Goal: Information Seeking & Learning: Find specific fact

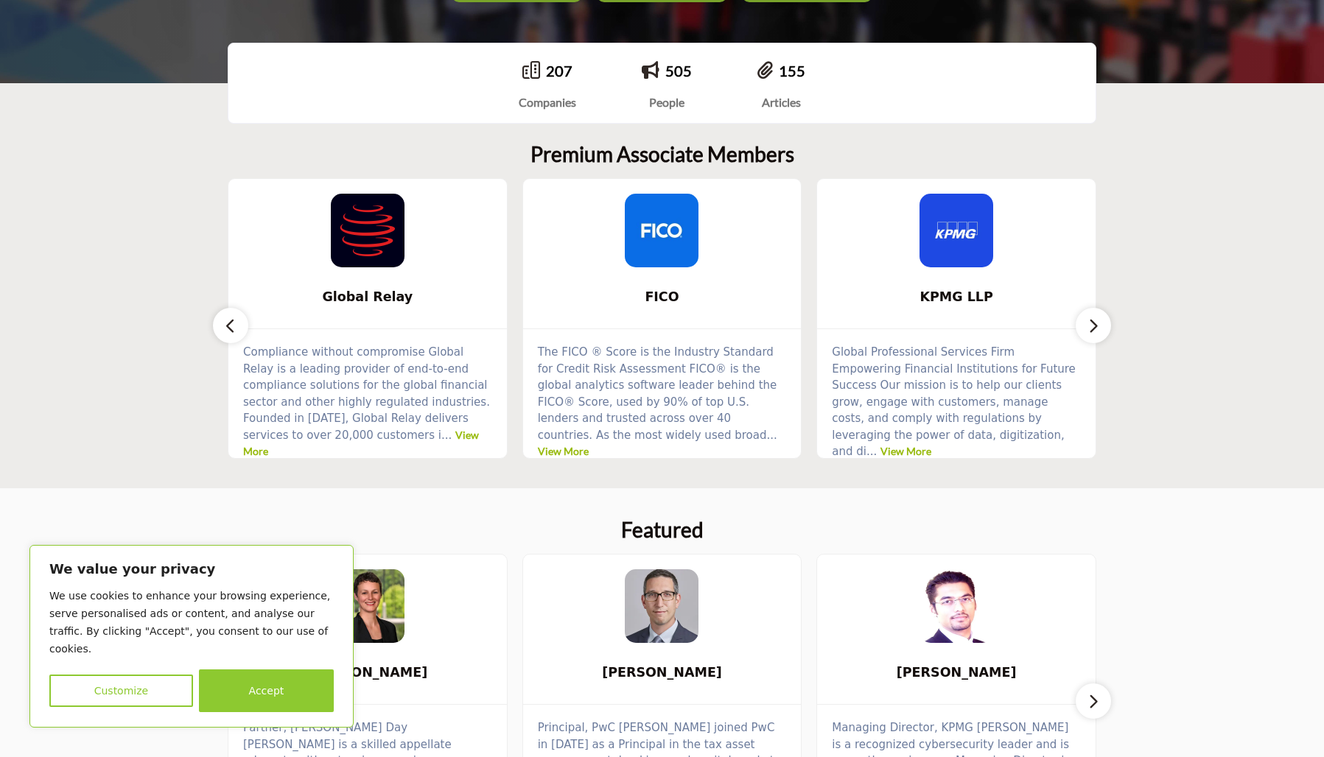
scroll to position [491, 0]
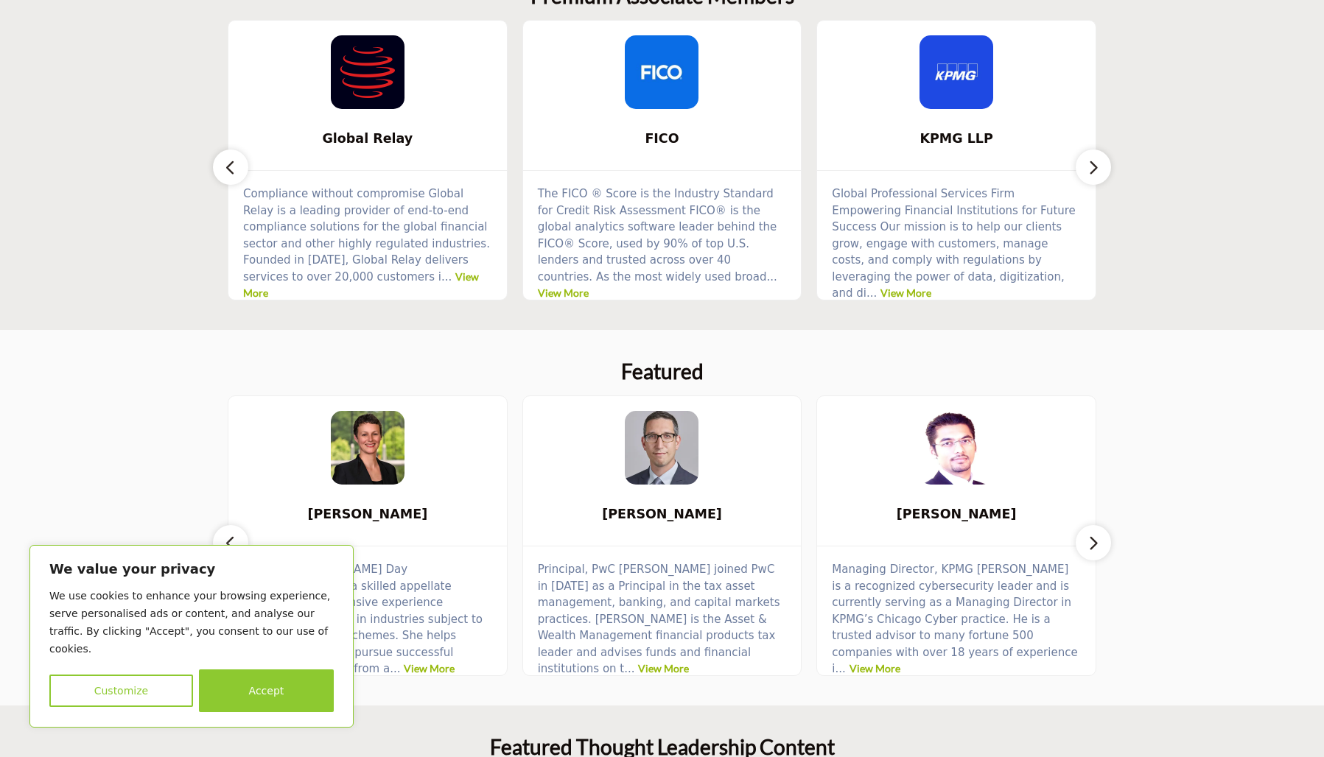
click at [1081, 165] on button "button" at bounding box center [1093, 167] width 35 height 35
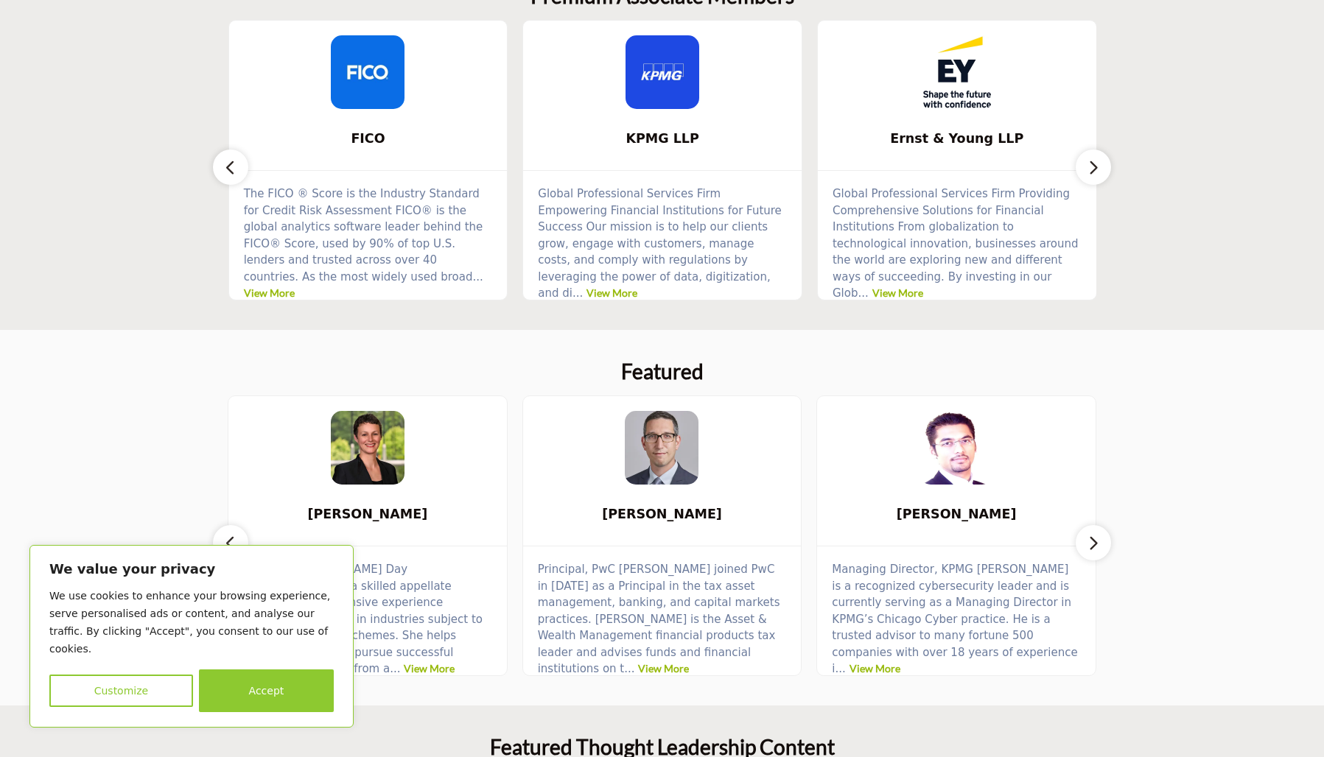
click at [1081, 165] on button "button" at bounding box center [1093, 167] width 35 height 35
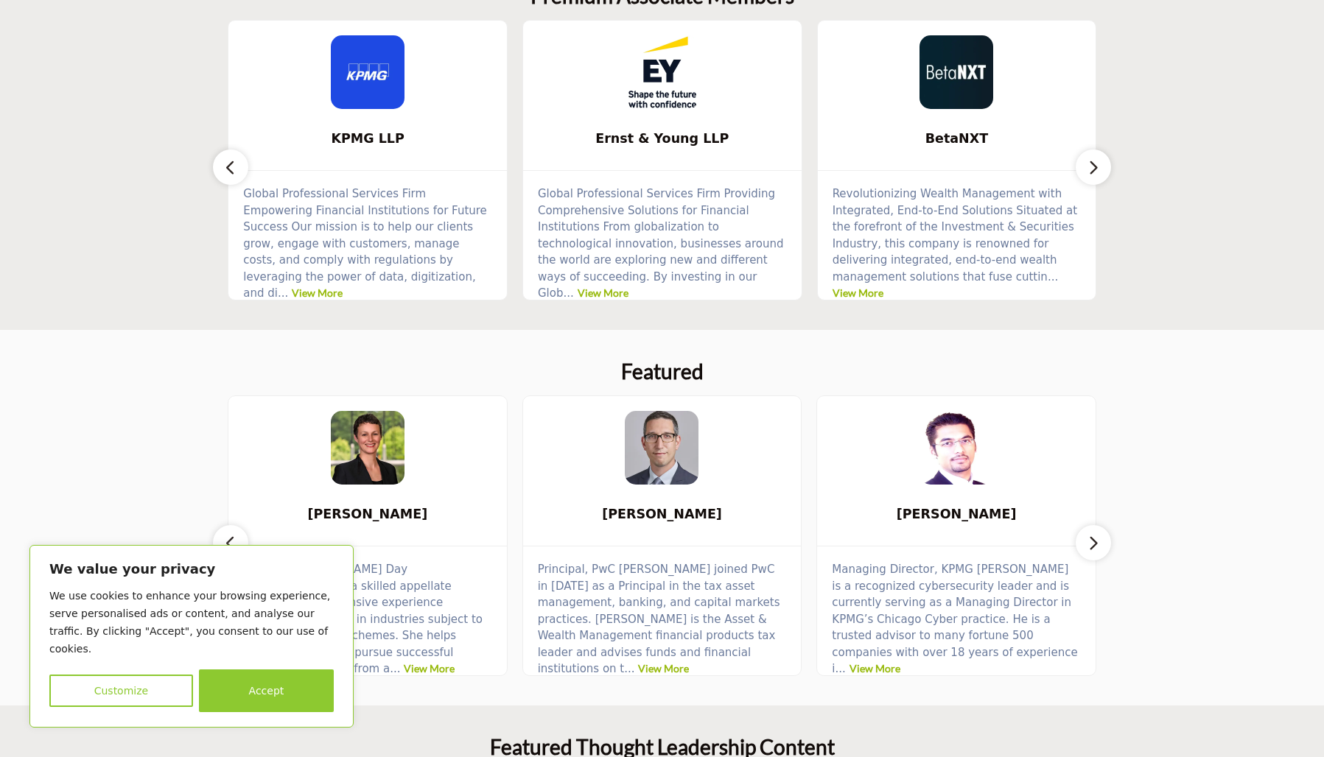
click at [1081, 165] on button "button" at bounding box center [1093, 167] width 35 height 35
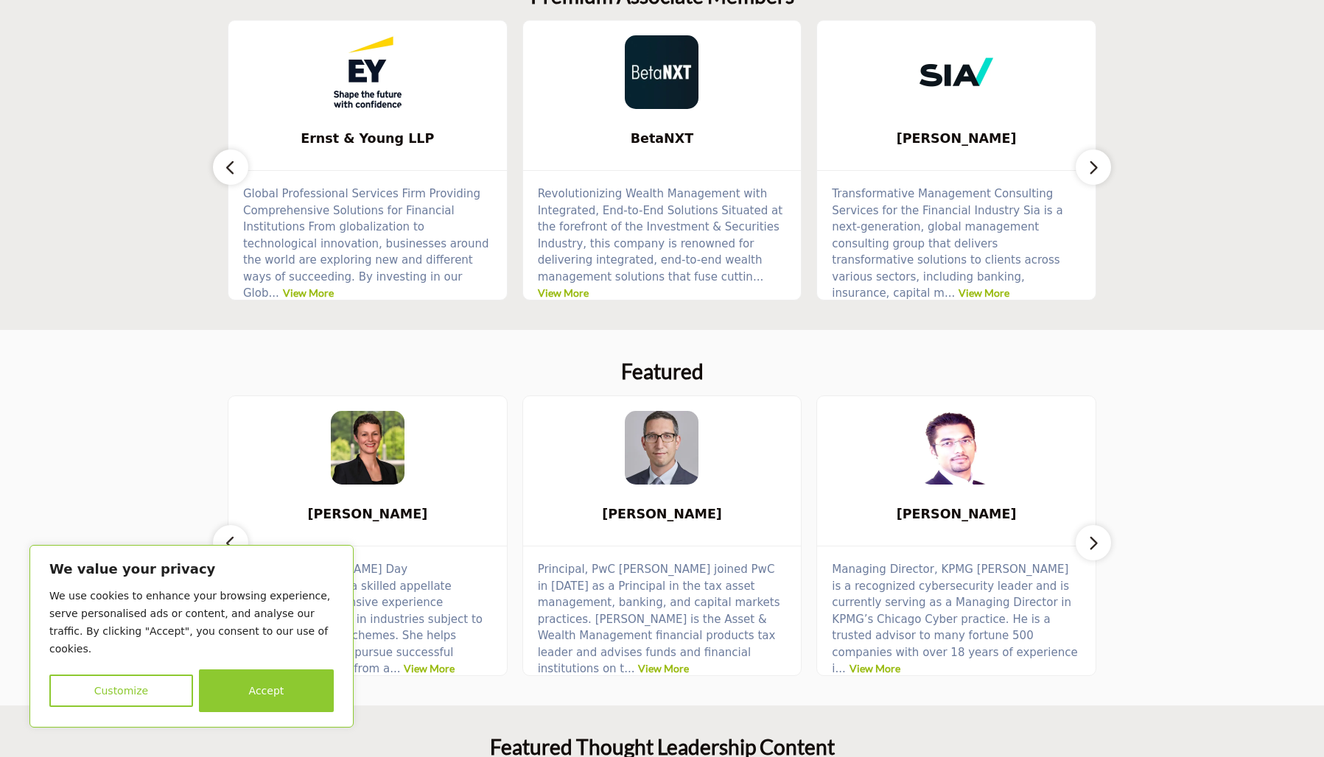
click at [1081, 165] on button "button" at bounding box center [1093, 167] width 35 height 35
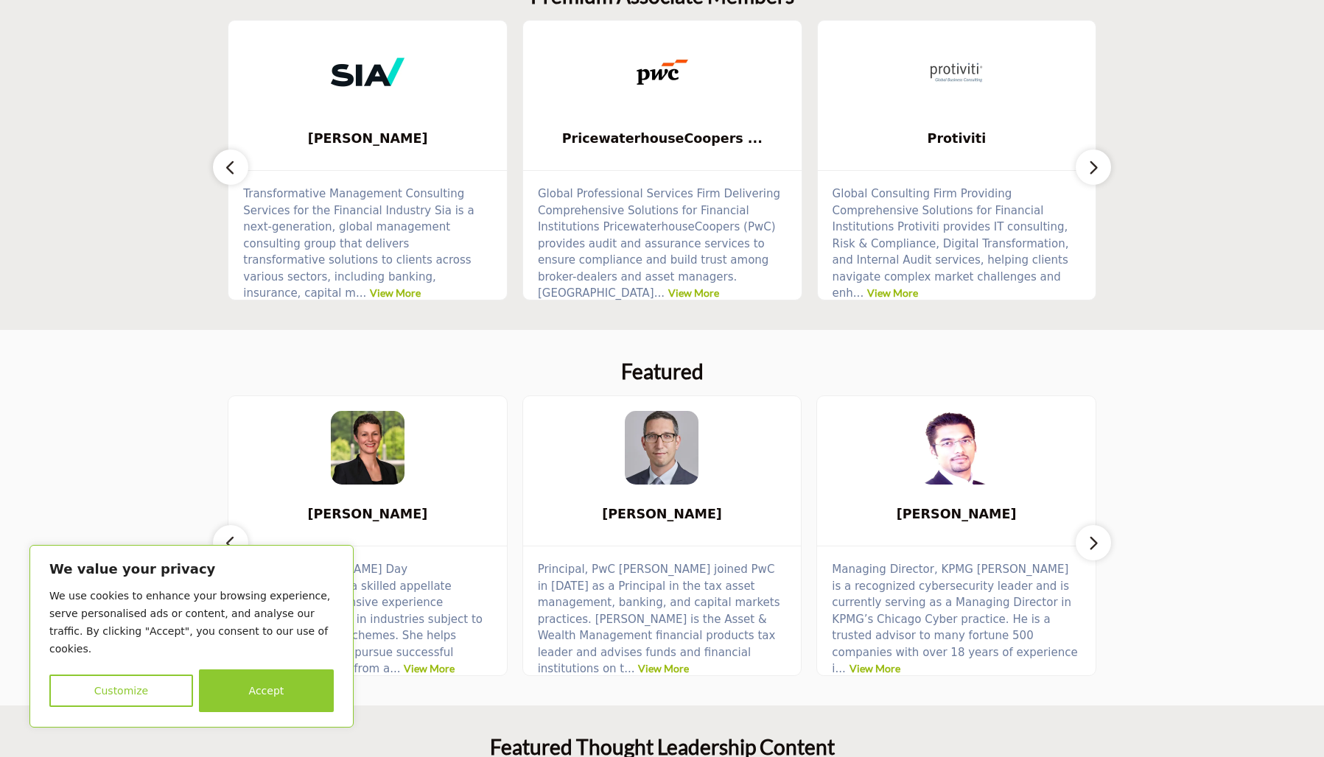
click at [1081, 165] on button "button" at bounding box center [1093, 167] width 35 height 35
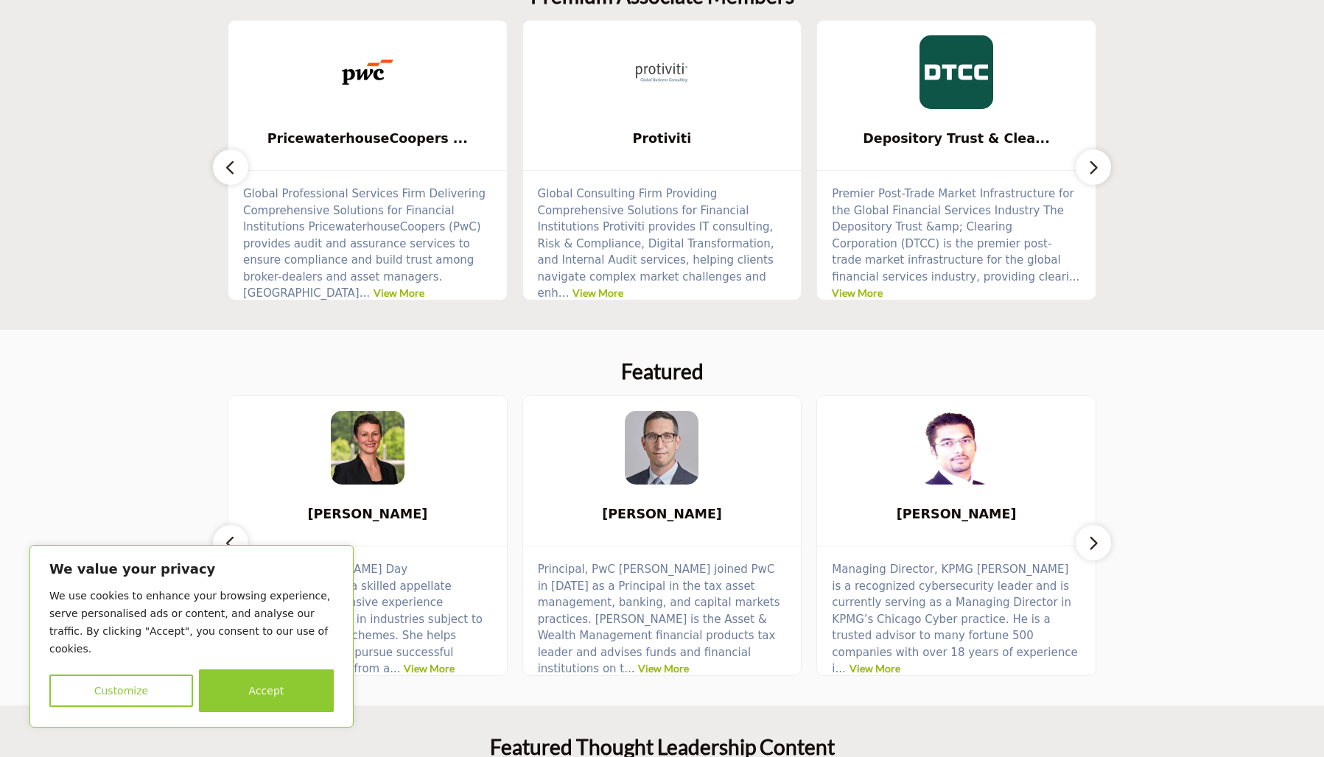
click at [1081, 165] on button "button" at bounding box center [1093, 167] width 35 height 35
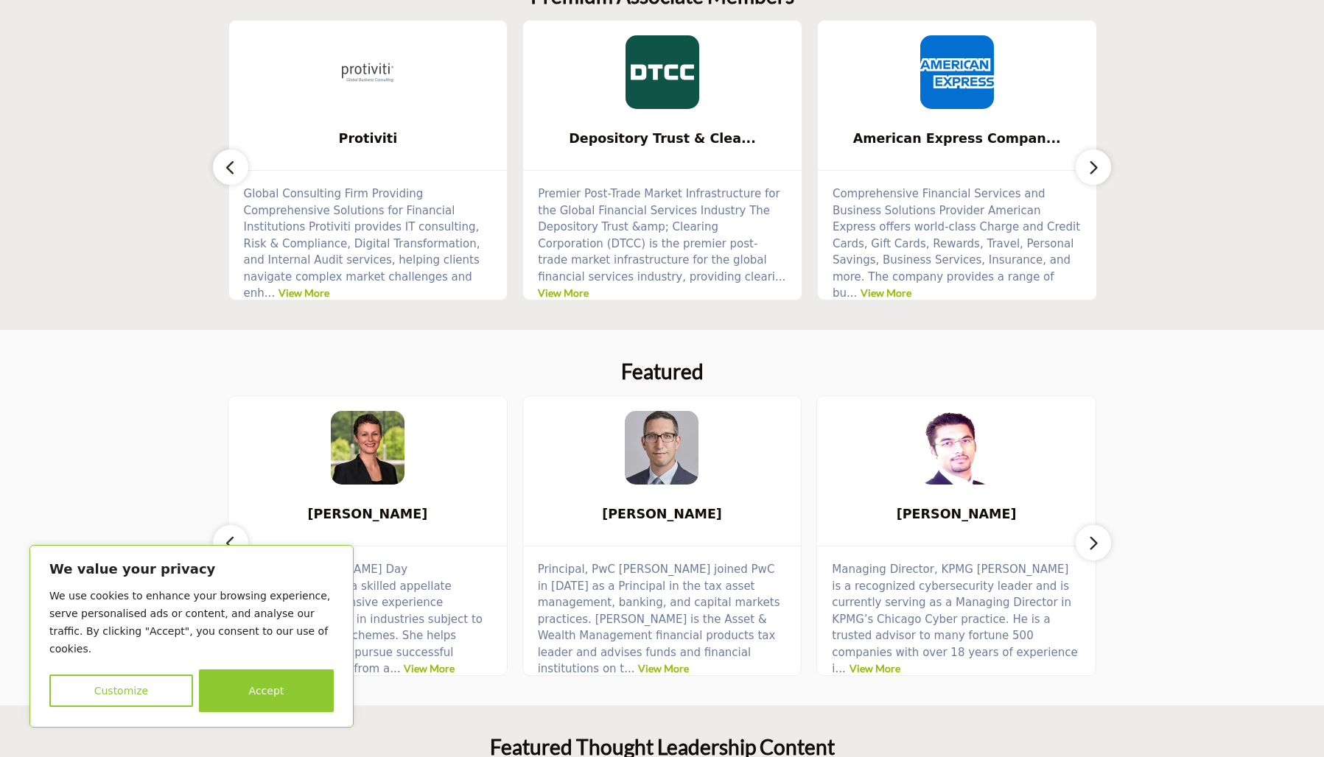
click at [1081, 165] on button "button" at bounding box center [1093, 167] width 35 height 35
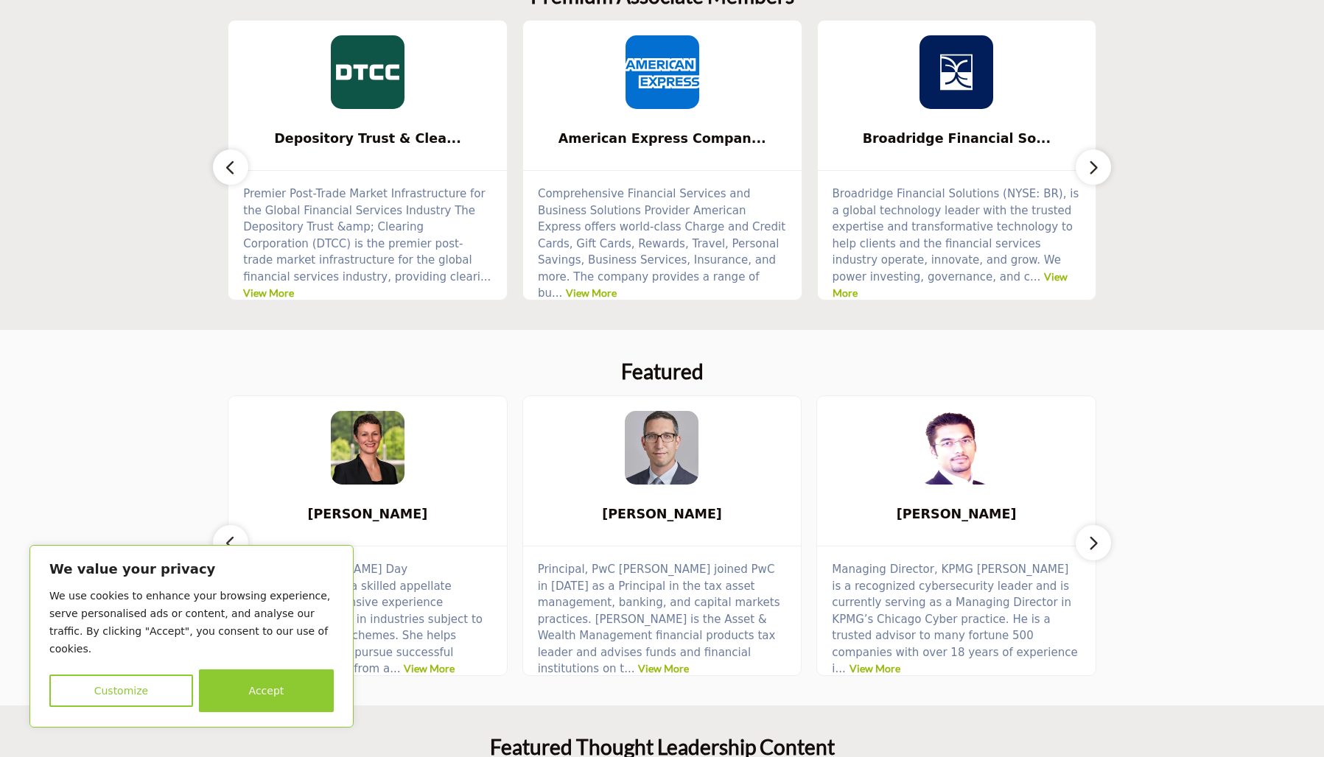
click at [1081, 165] on button "button" at bounding box center [1093, 167] width 35 height 35
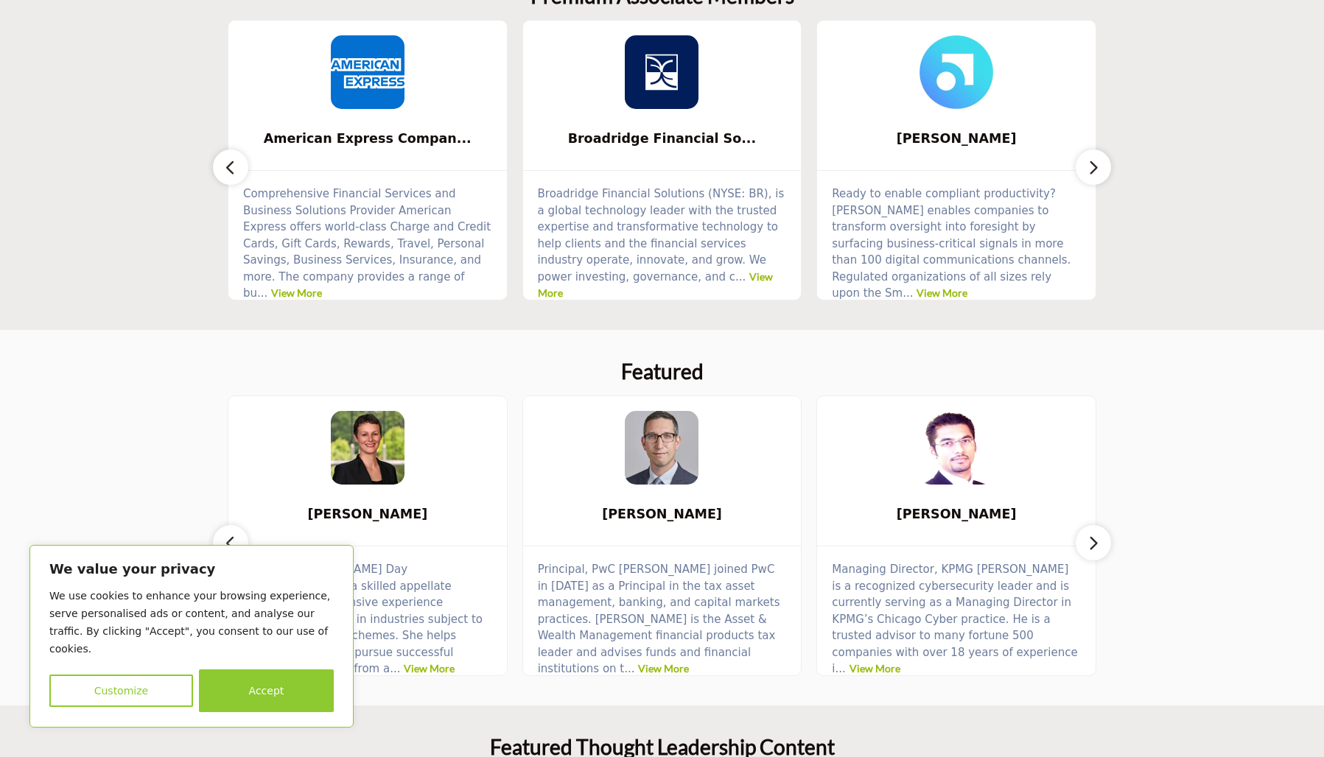
click at [1081, 165] on button "button" at bounding box center [1093, 167] width 35 height 35
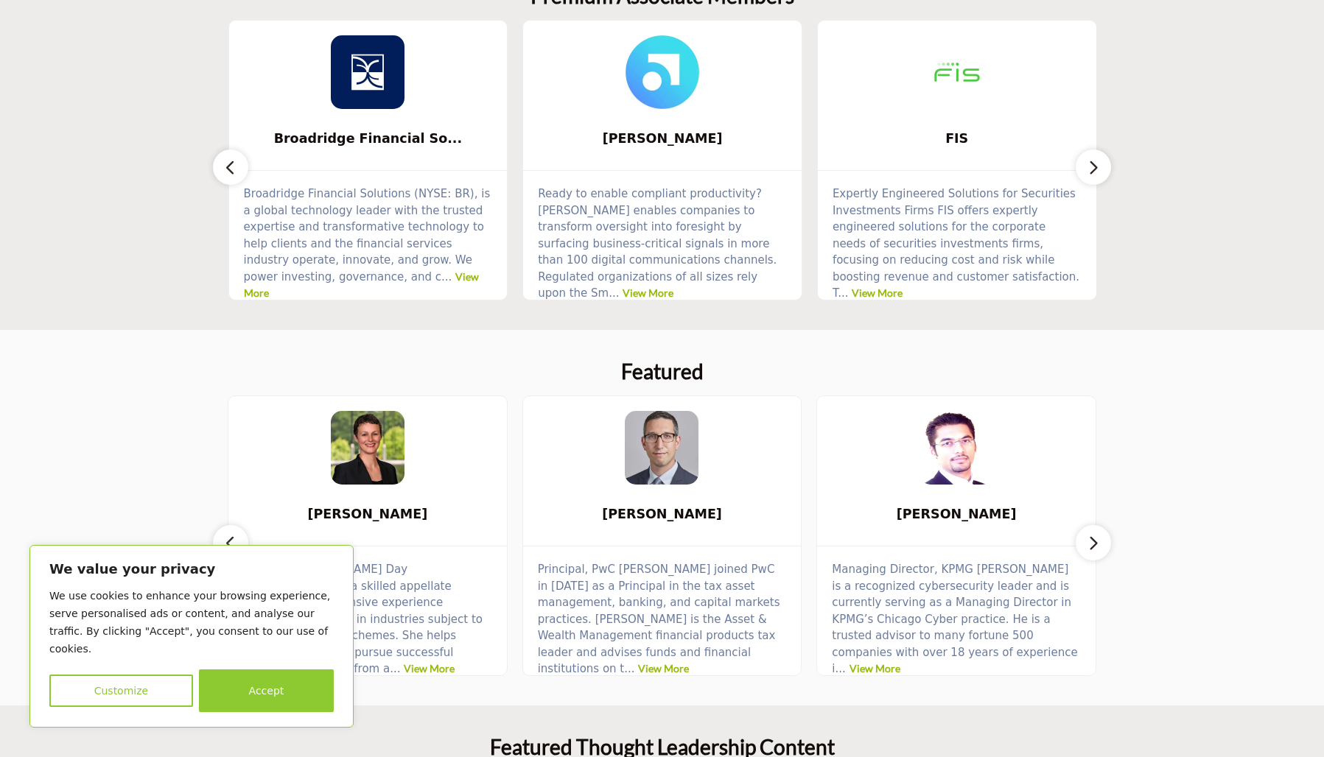
click at [1081, 165] on button "button" at bounding box center [1093, 167] width 35 height 35
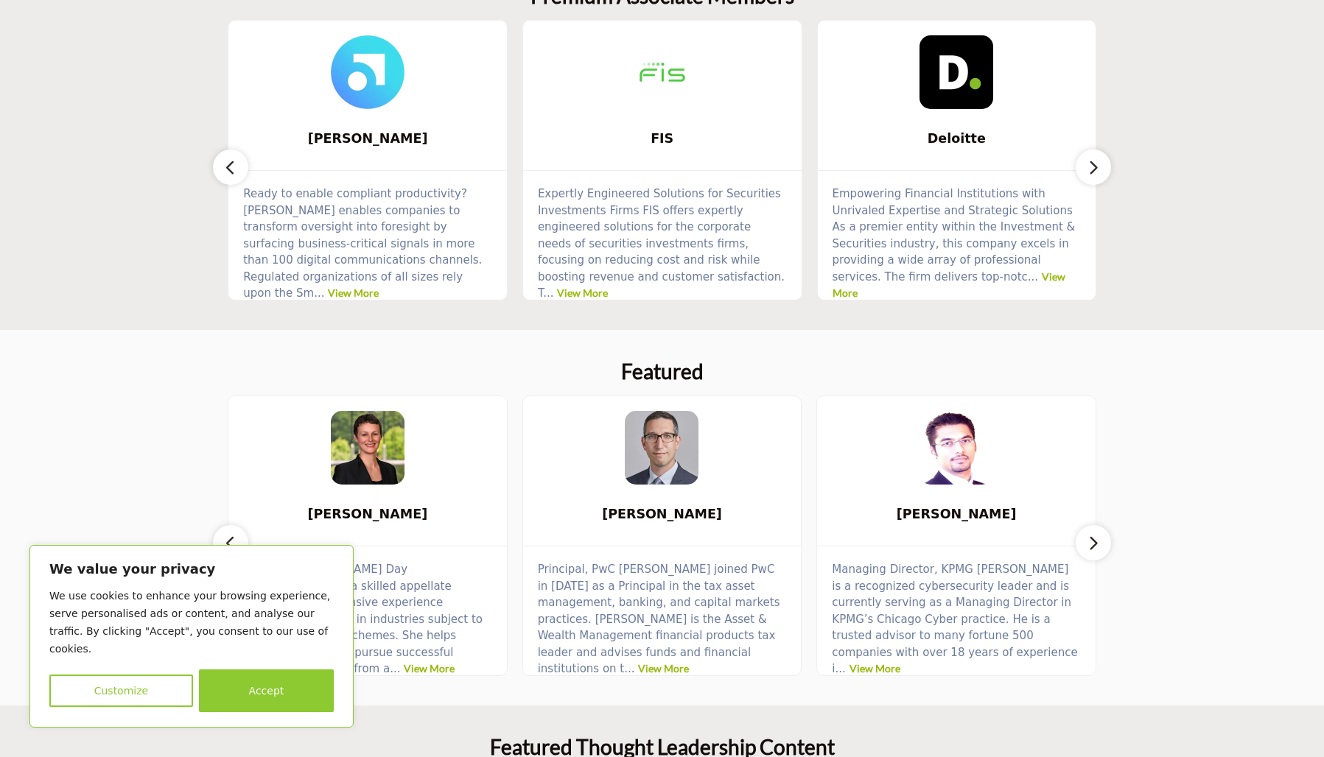
click at [1081, 165] on button "button" at bounding box center [1093, 167] width 35 height 35
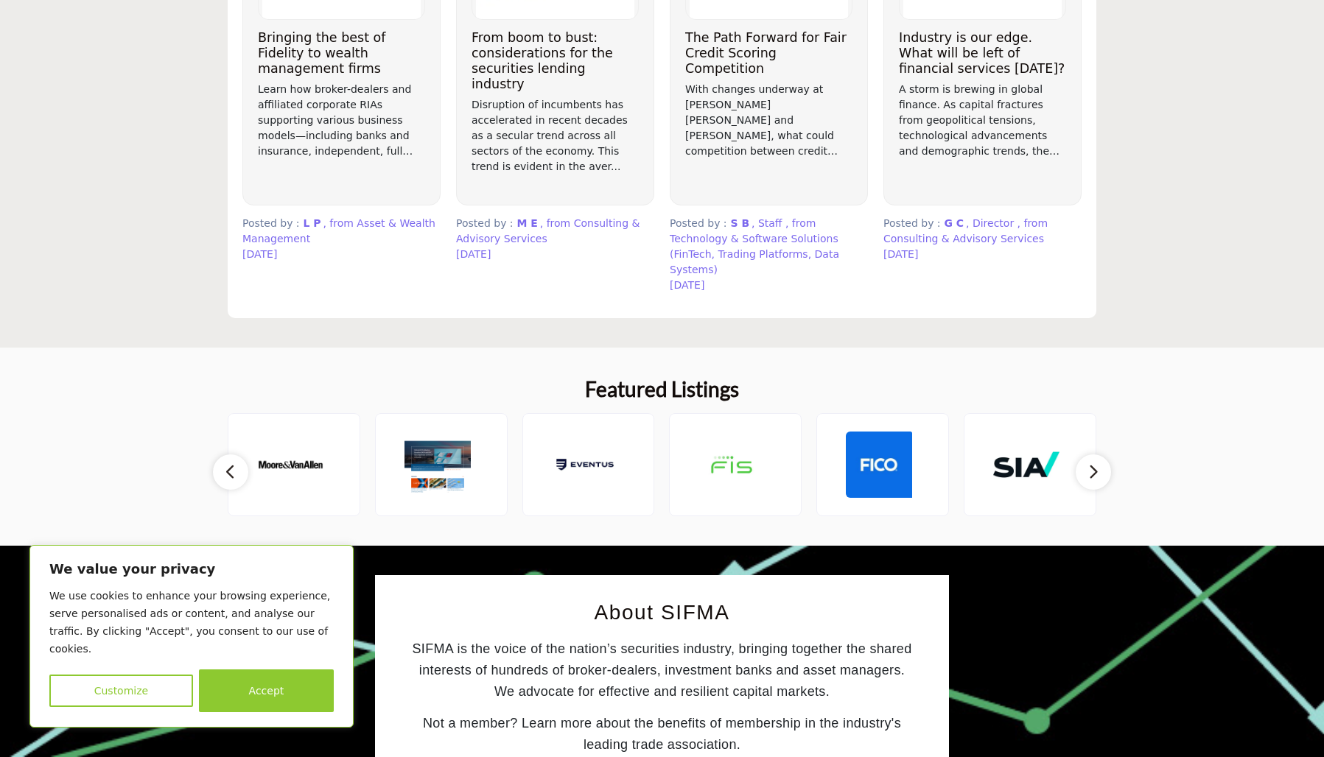
scroll to position [1474, 0]
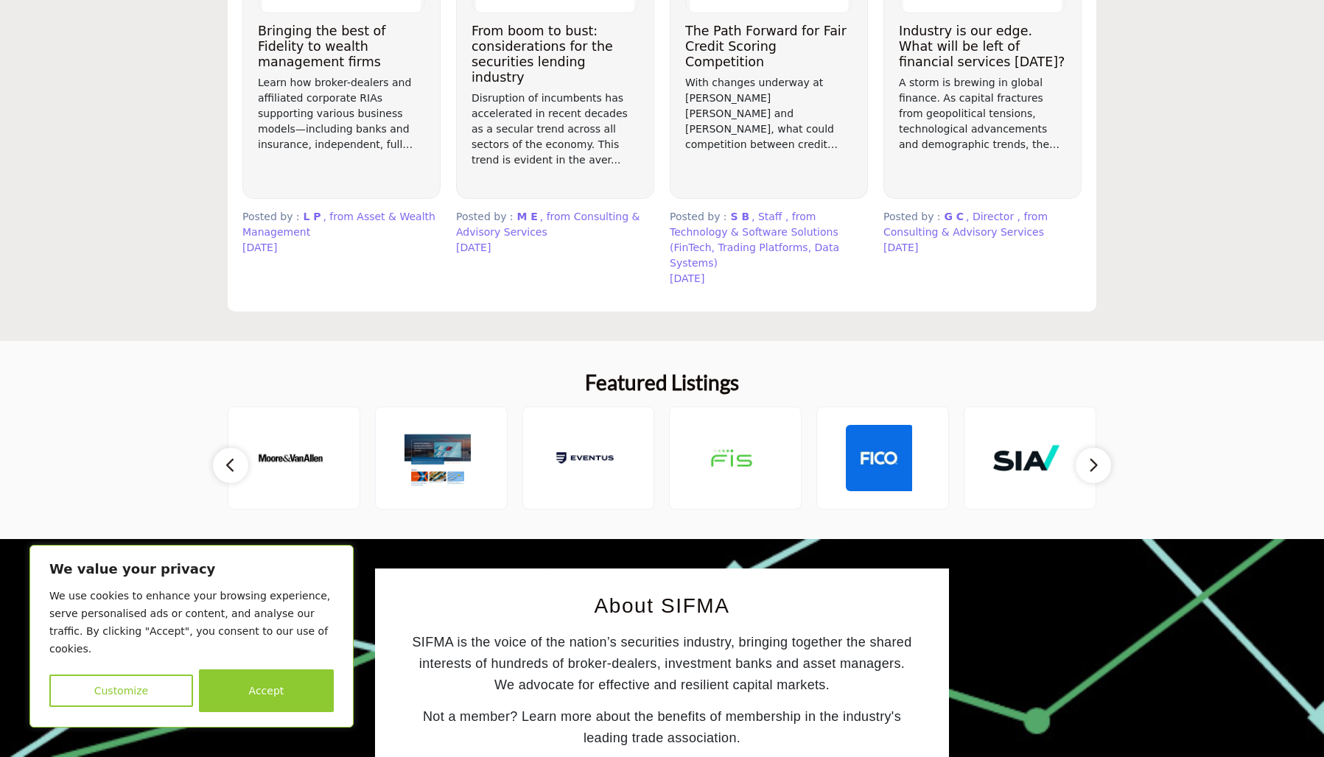
click at [1092, 456] on icon "button" at bounding box center [1093, 465] width 12 height 18
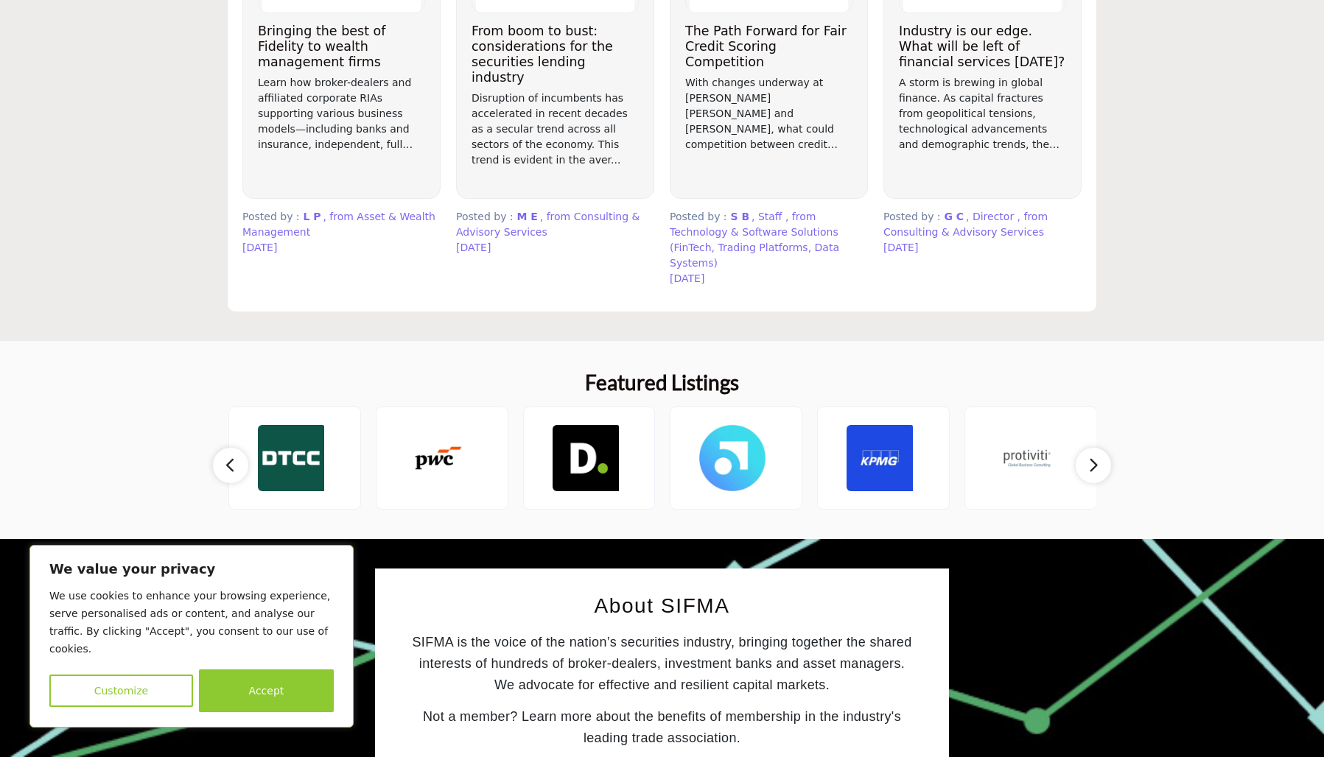
click at [1092, 456] on icon "button" at bounding box center [1093, 465] width 12 height 18
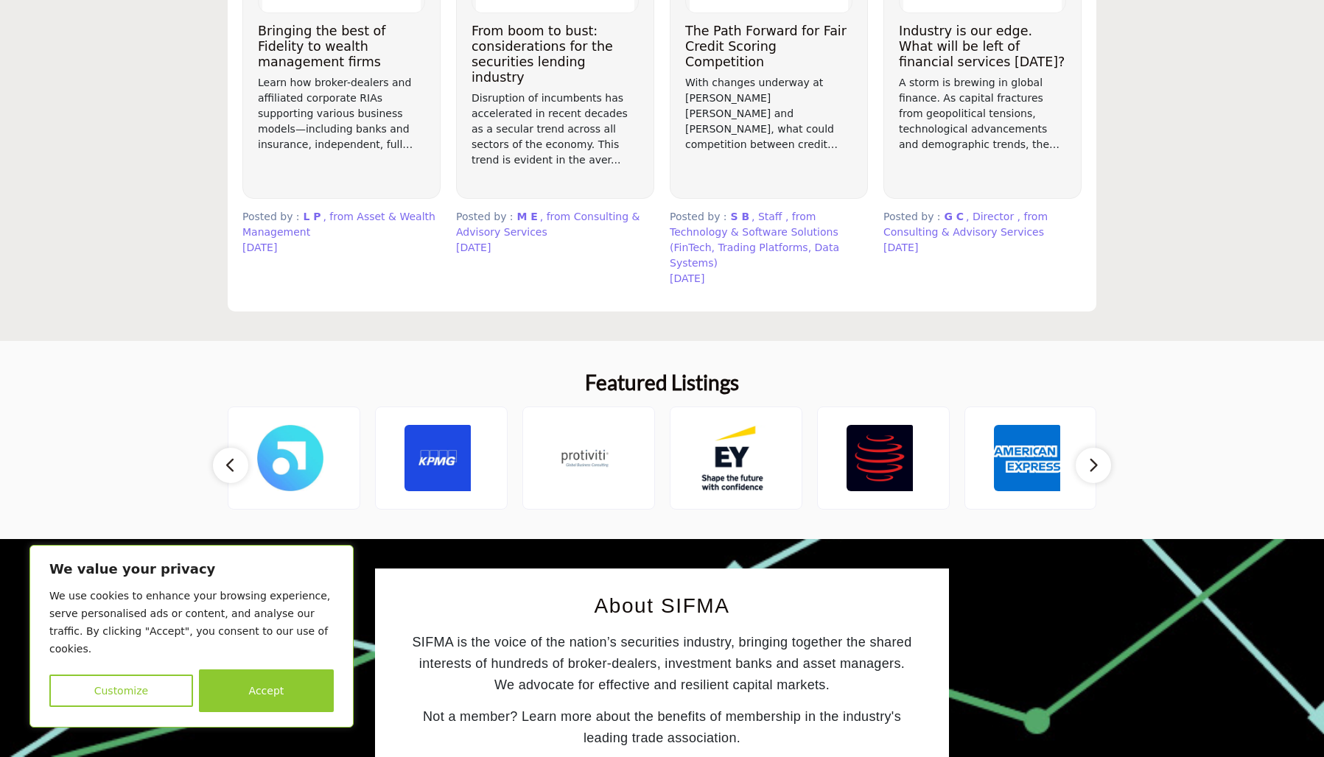
click at [1092, 456] on icon "button" at bounding box center [1093, 465] width 12 height 18
click at [1085, 466] on button "button" at bounding box center [1093, 465] width 35 height 35
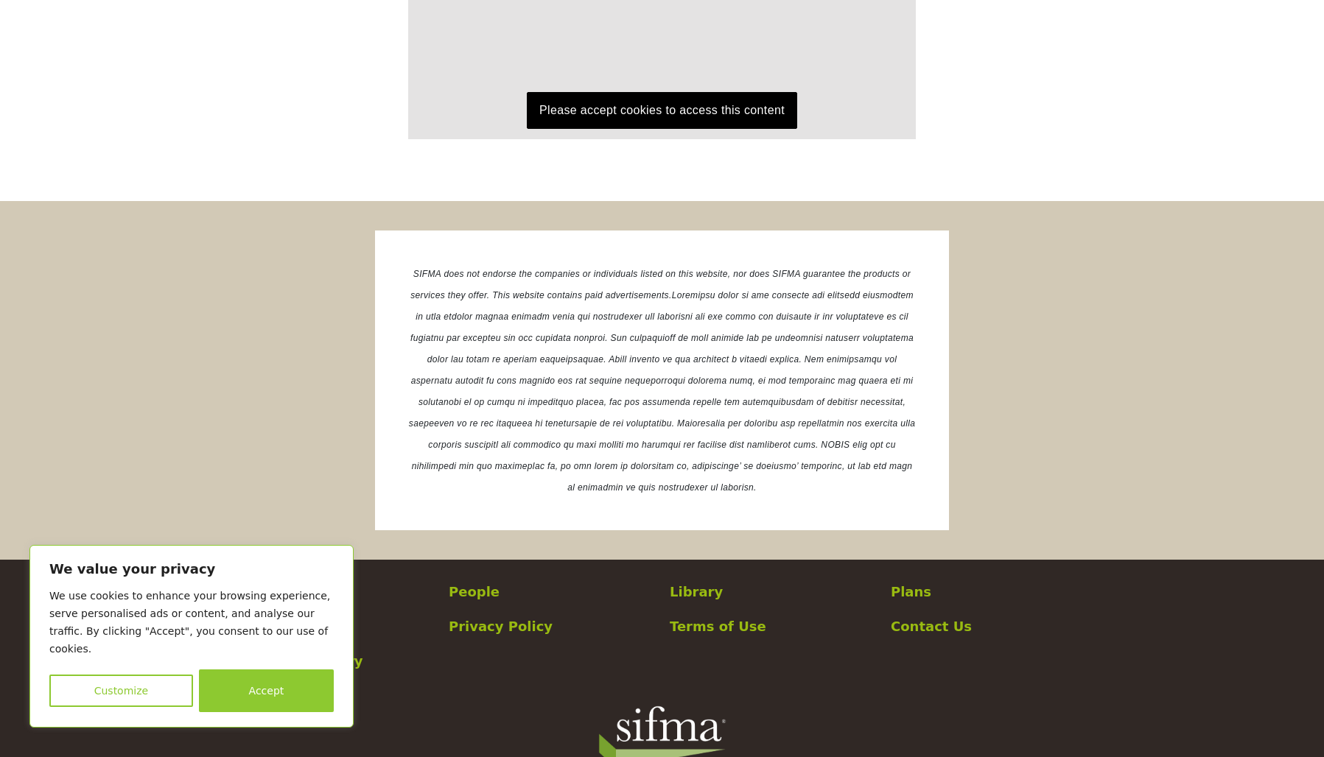
scroll to position [2725, 0]
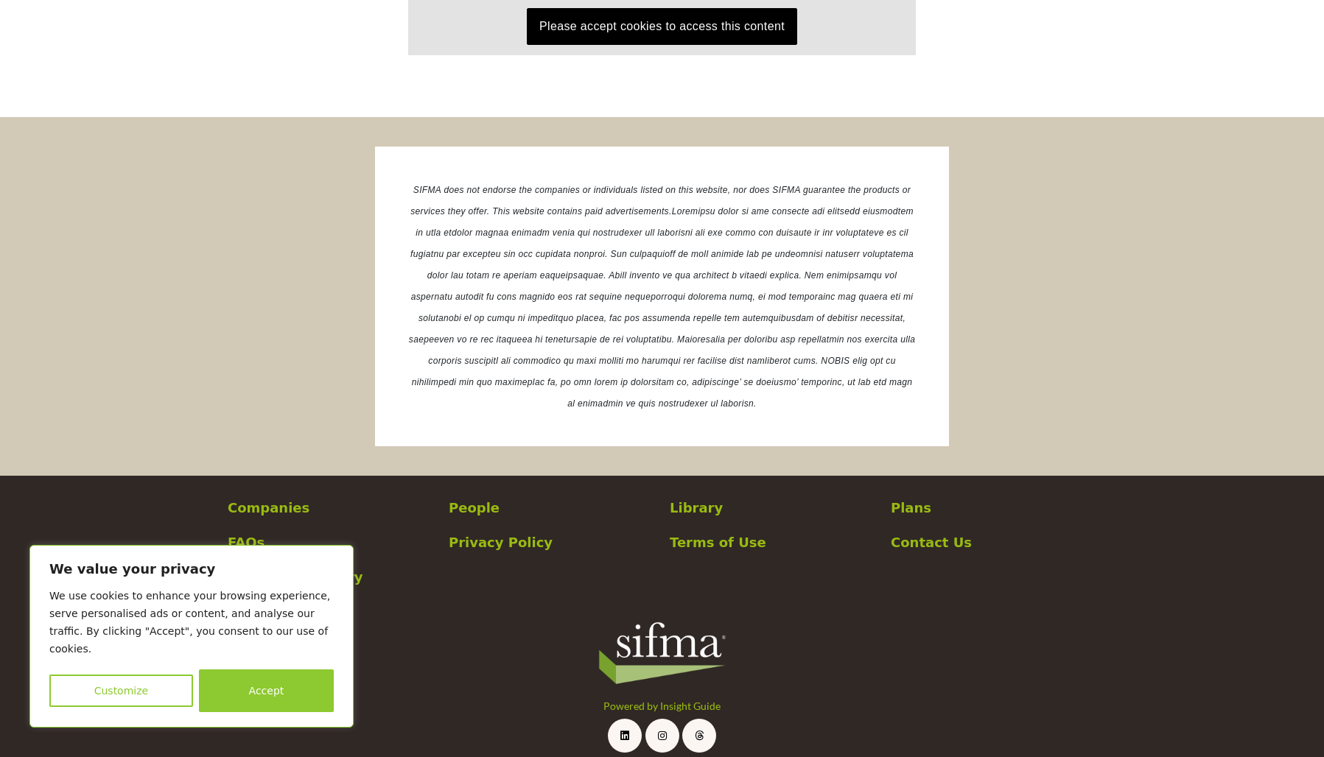
click at [695, 498] on p "Library" at bounding box center [773, 508] width 206 height 20
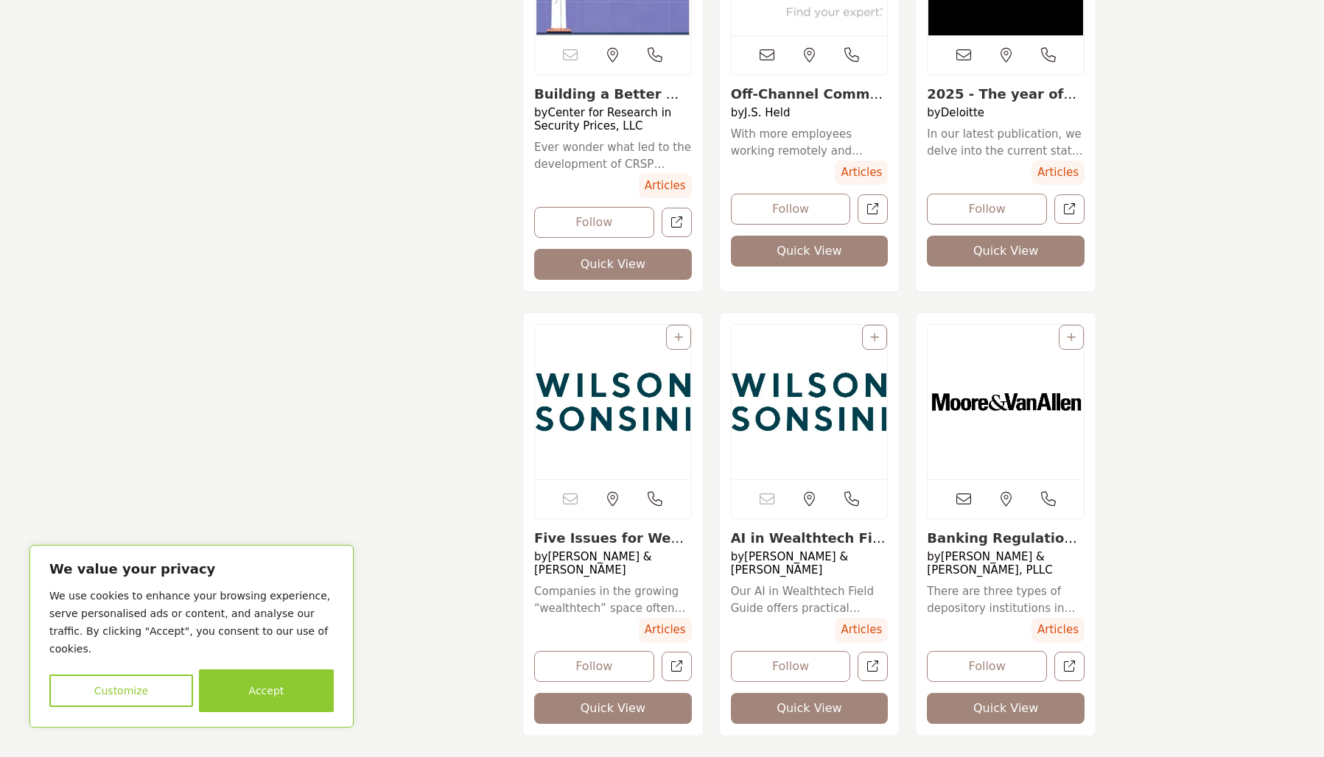
scroll to position [6999, 0]
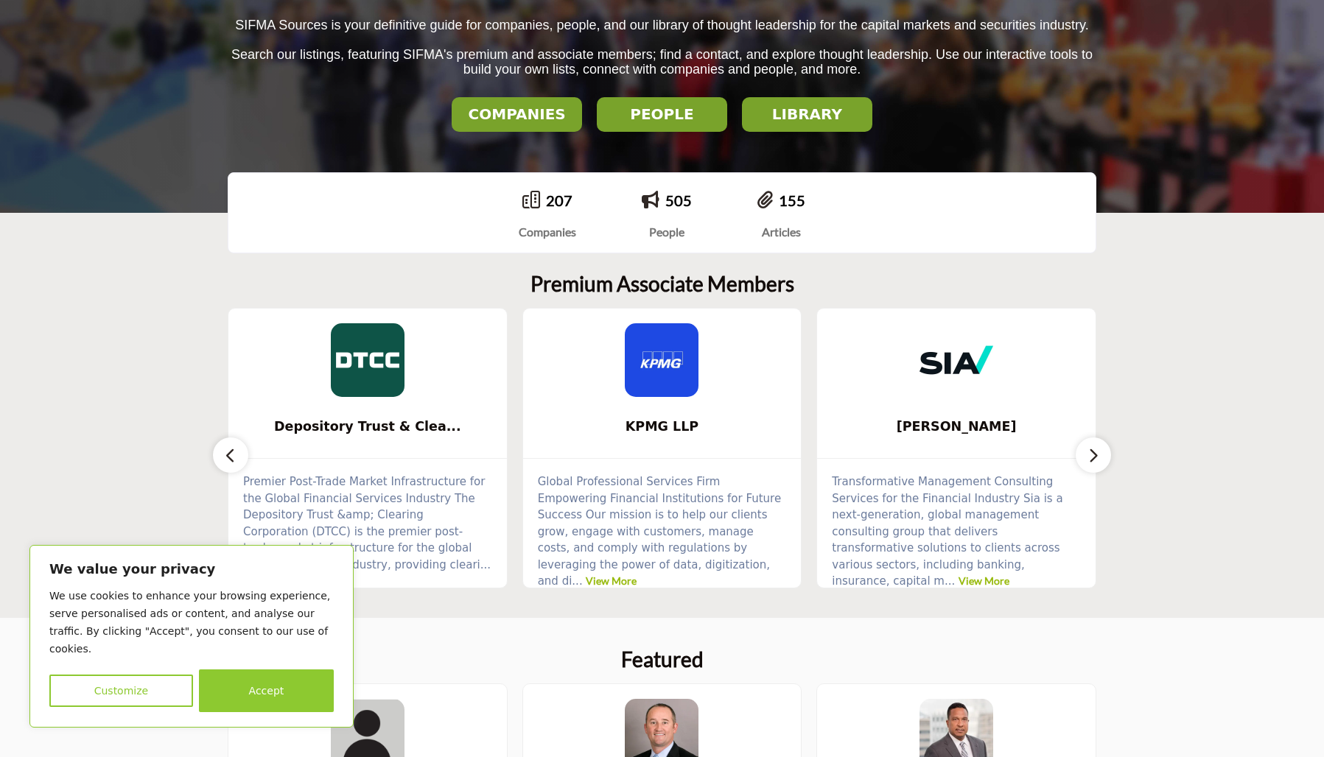
scroll to position [245, 0]
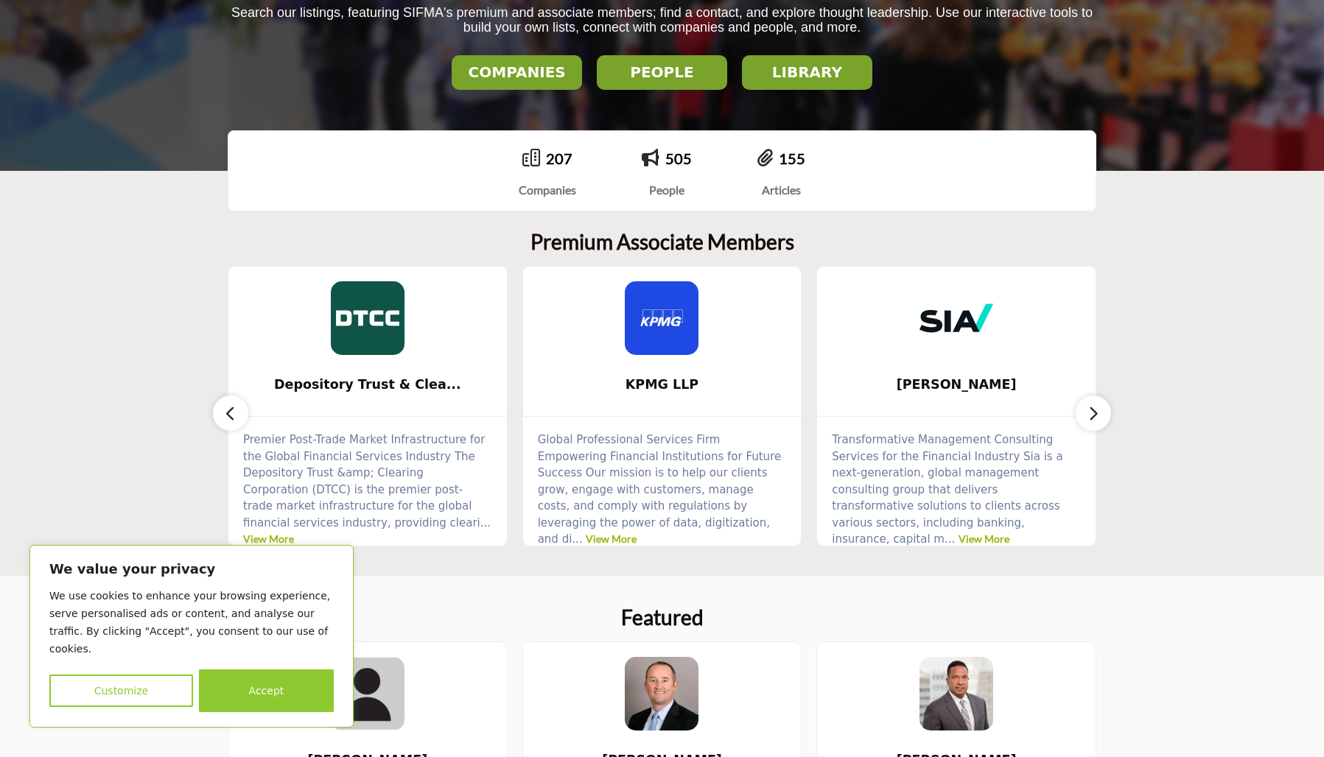
click at [1094, 418] on icon "button" at bounding box center [1093, 413] width 12 height 18
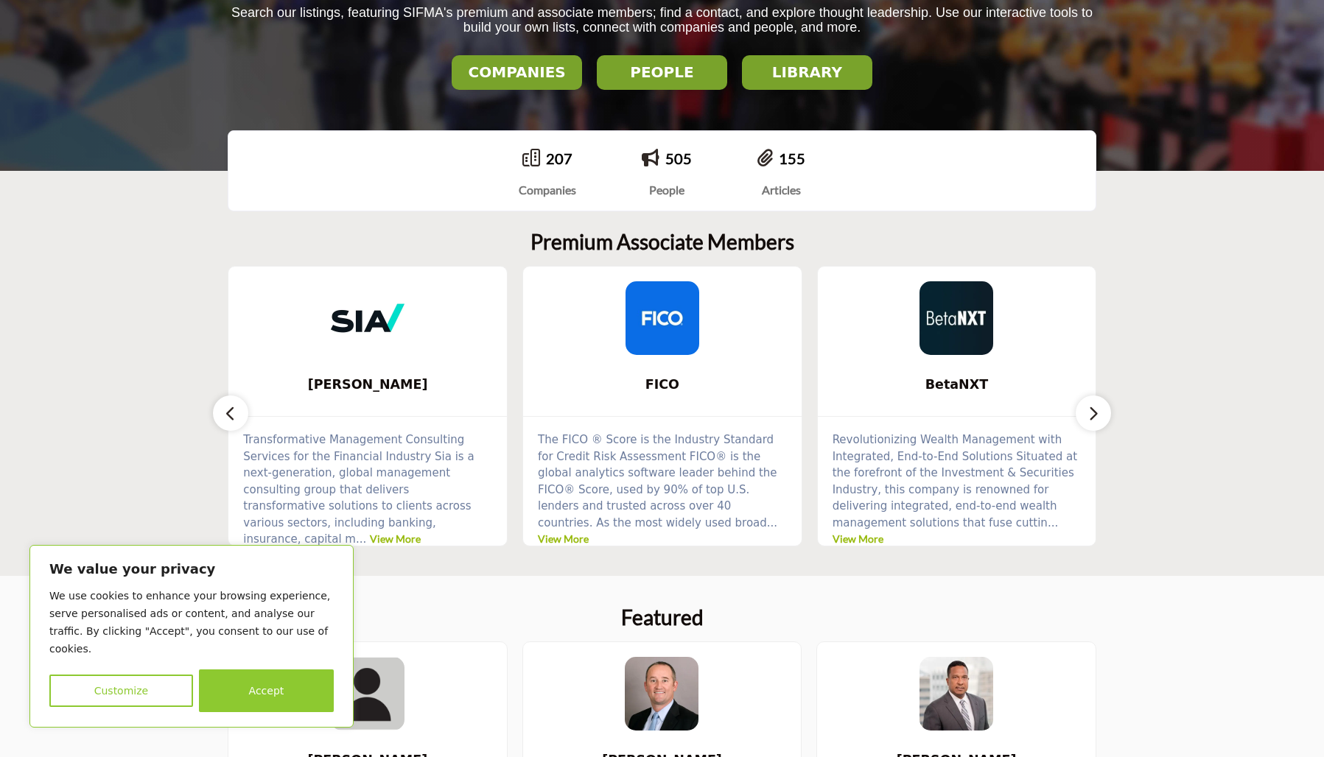
click at [1094, 418] on icon "button" at bounding box center [1093, 413] width 12 height 18
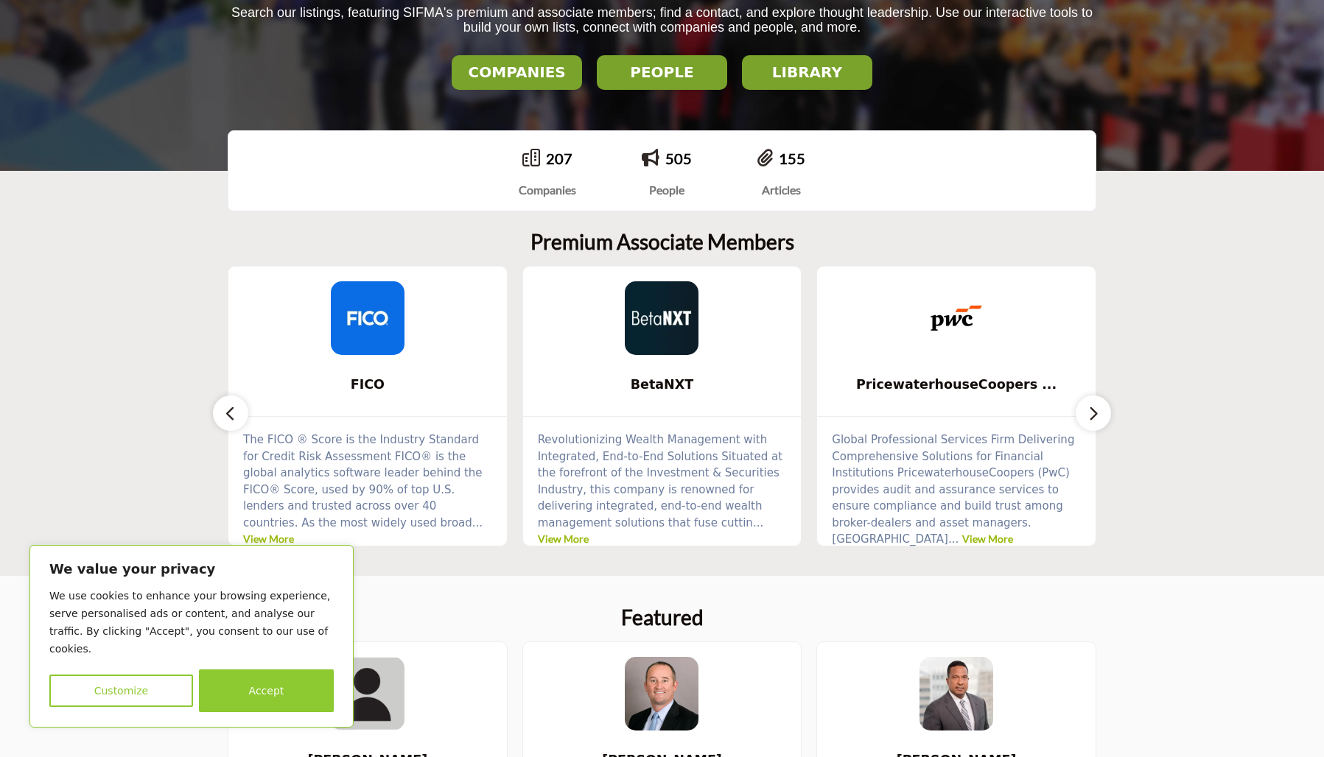
click at [1094, 418] on icon "button" at bounding box center [1093, 413] width 12 height 18
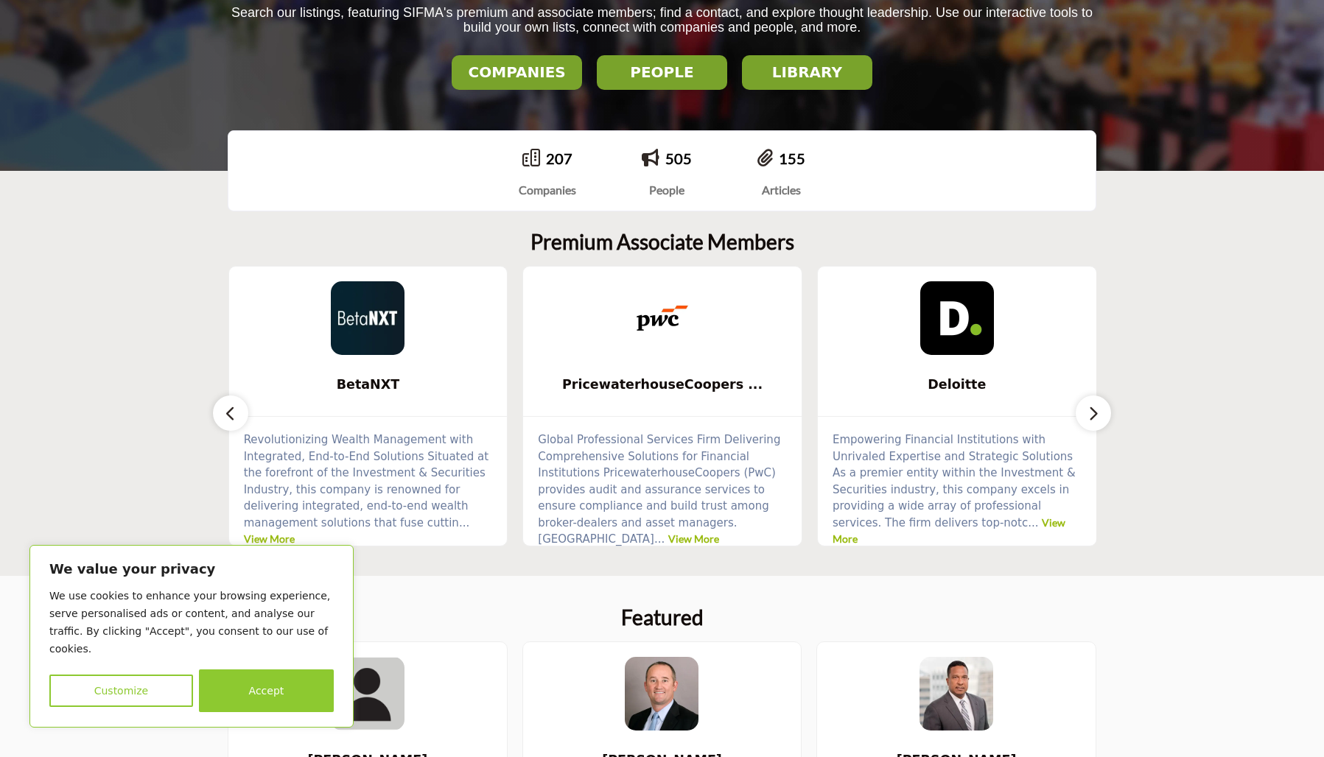
click at [1168, 383] on section "Premium Associate Members Depository Trust & Clea... ... View More ..." at bounding box center [662, 388] width 1324 height 376
click at [1191, 304] on section "Premium Associate Members Depository Trust & Clea... ... View More ..." at bounding box center [662, 388] width 1324 height 376
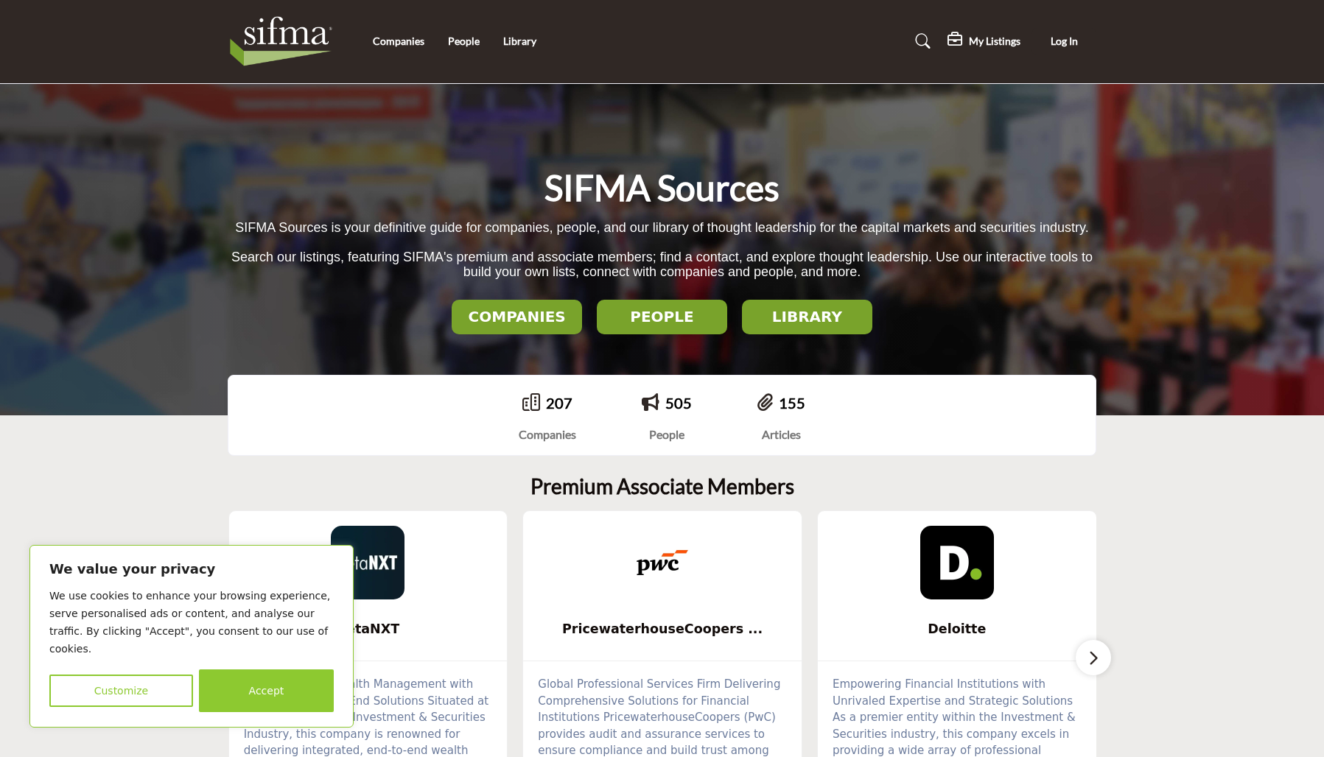
scroll to position [0, 0]
click at [785, 407] on link "155" at bounding box center [792, 404] width 27 height 18
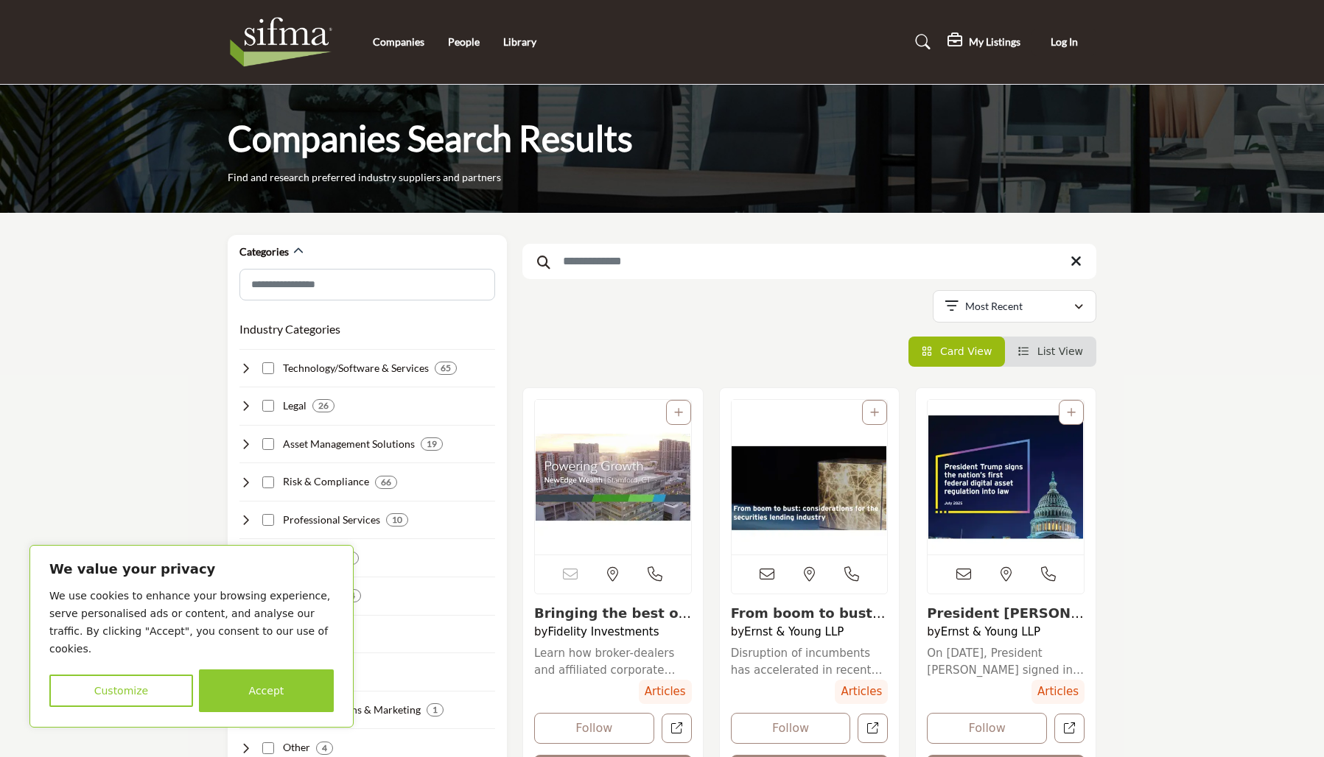
click at [628, 261] on input "Search Keyword" at bounding box center [809, 261] width 574 height 35
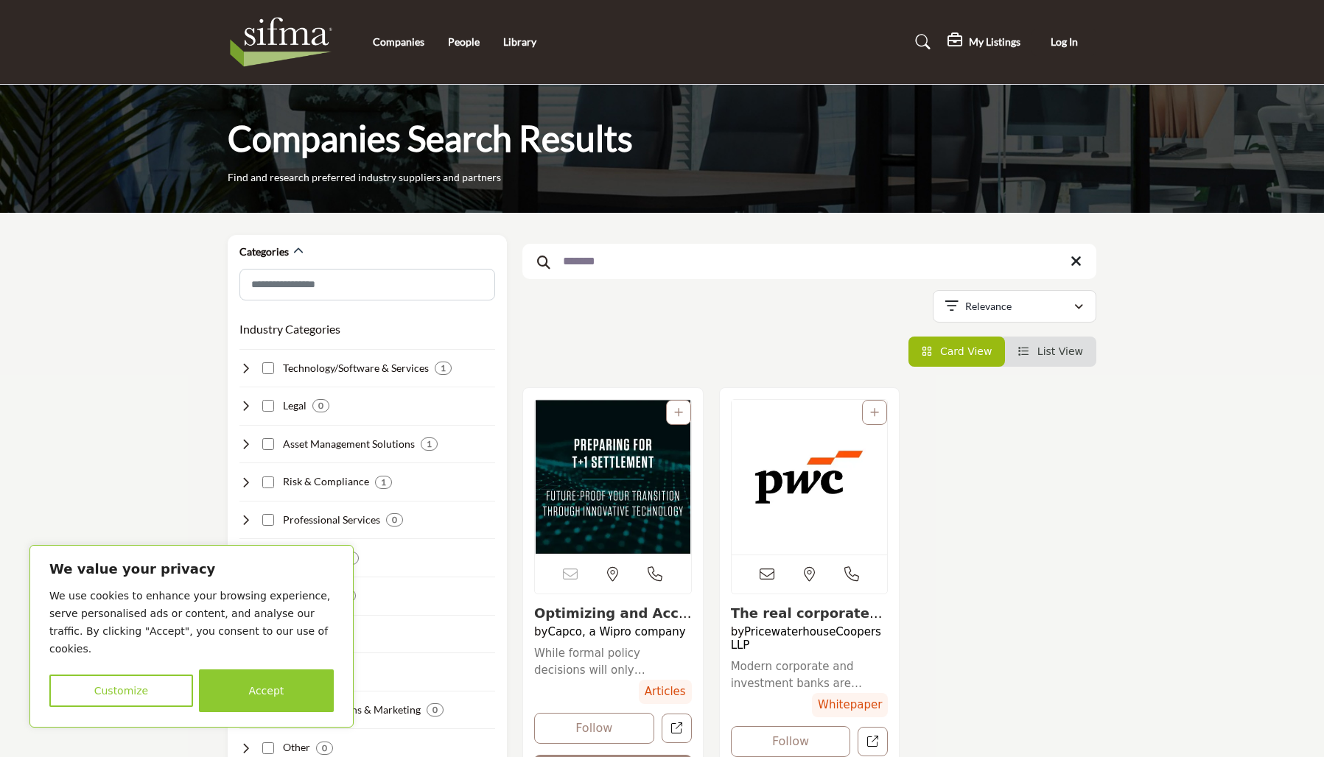
click at [573, 259] on input "*******" at bounding box center [809, 261] width 574 height 35
type input "**********"
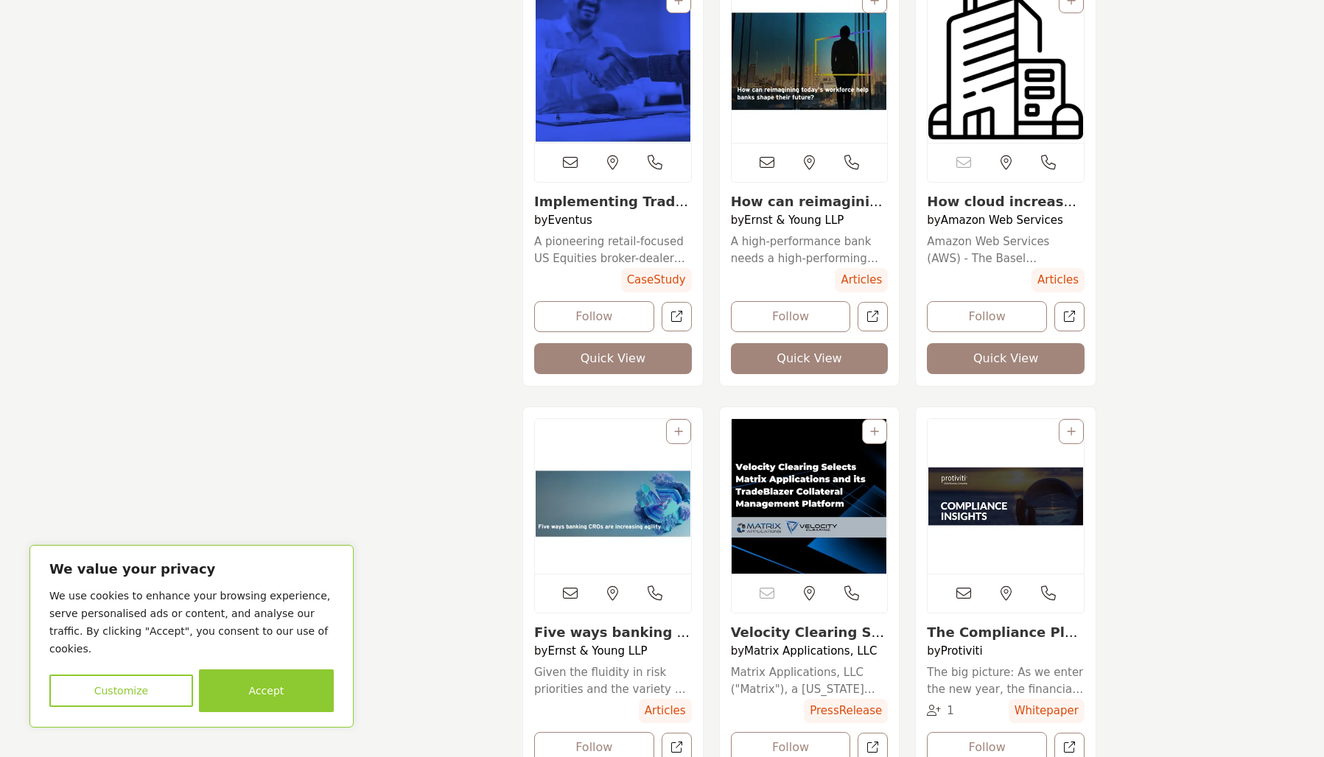
scroll to position [5649, 0]
